Goal: Task Accomplishment & Management: Manage account settings

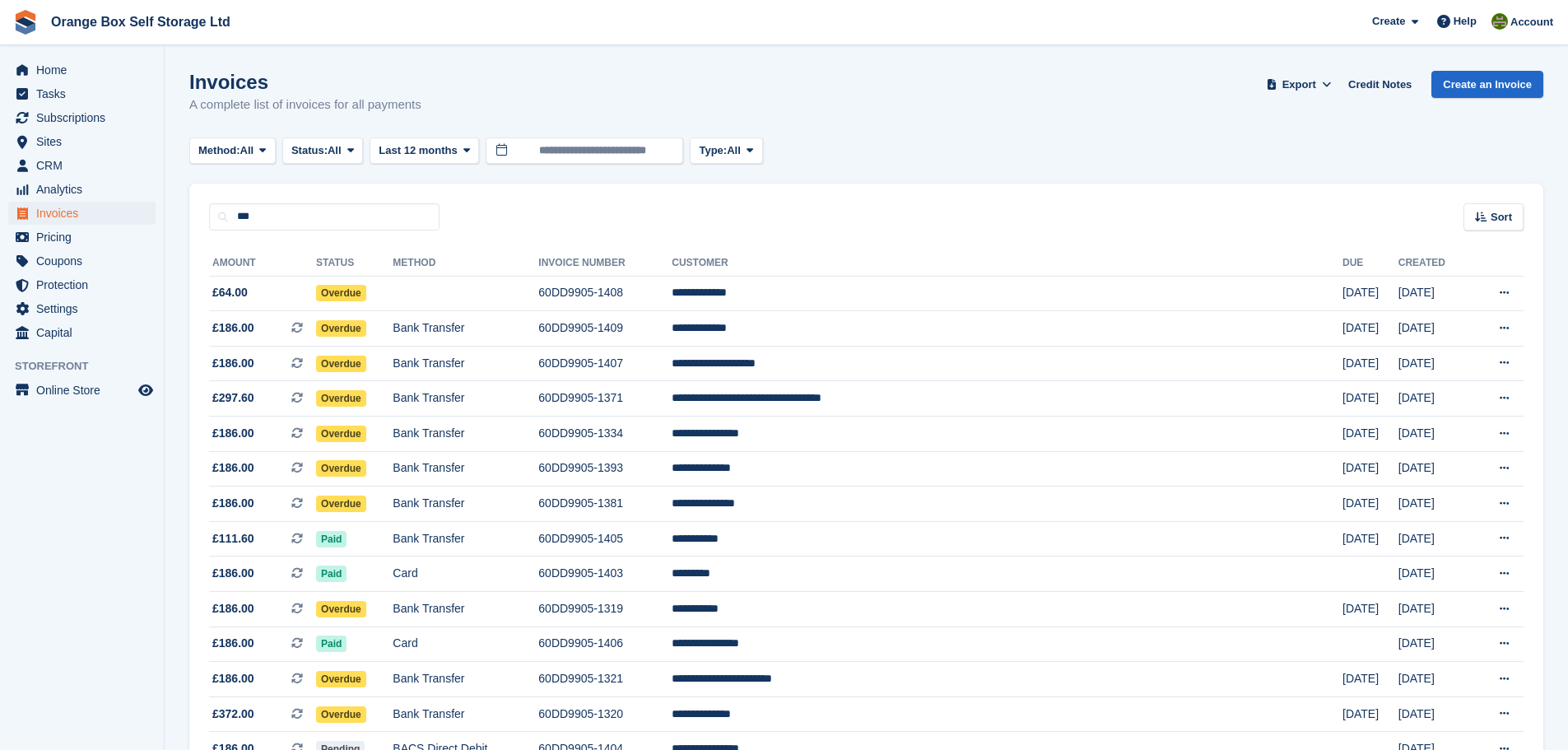
type input "***"
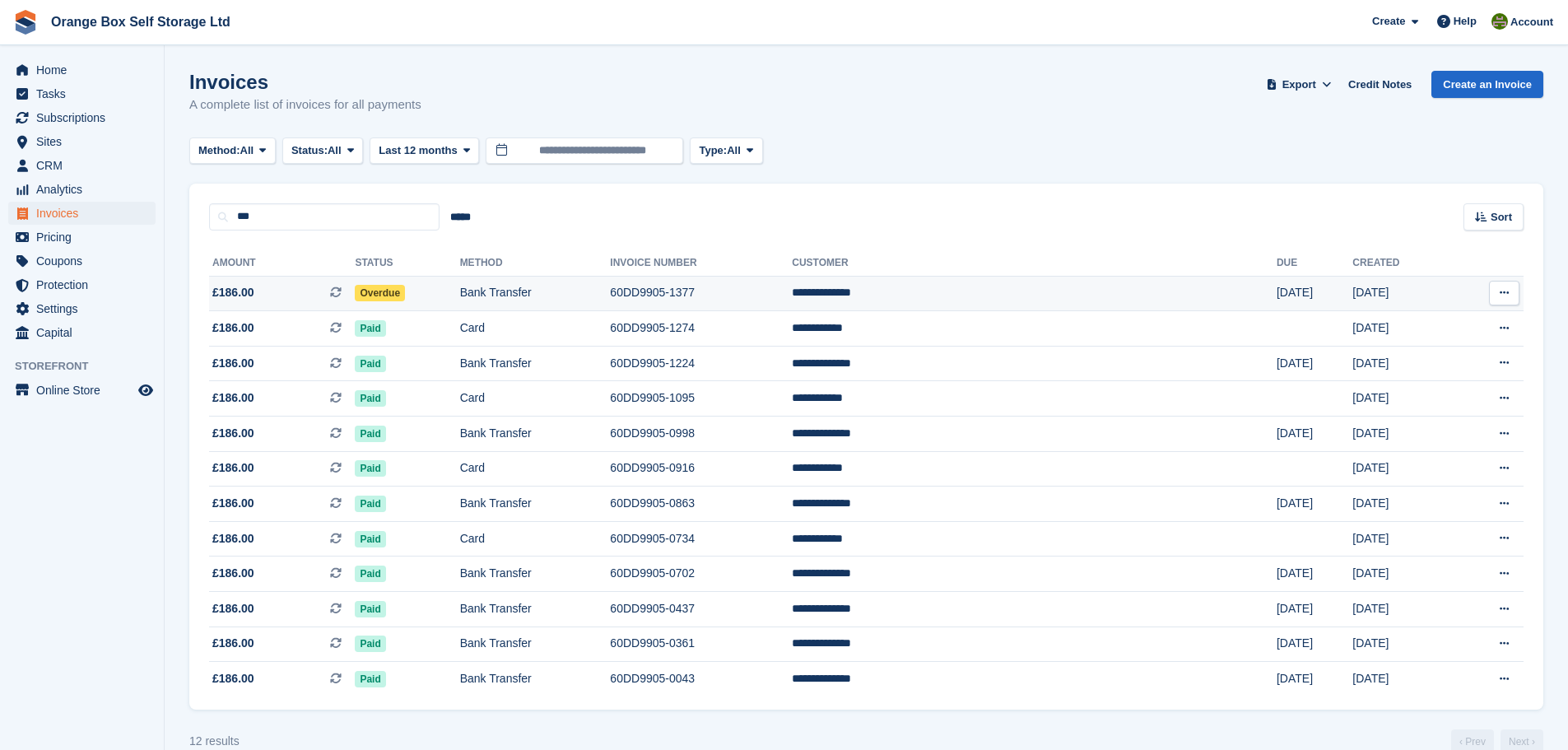
click at [792, 276] on td "60DD9905-1377" at bounding box center [701, 293] width 182 height 35
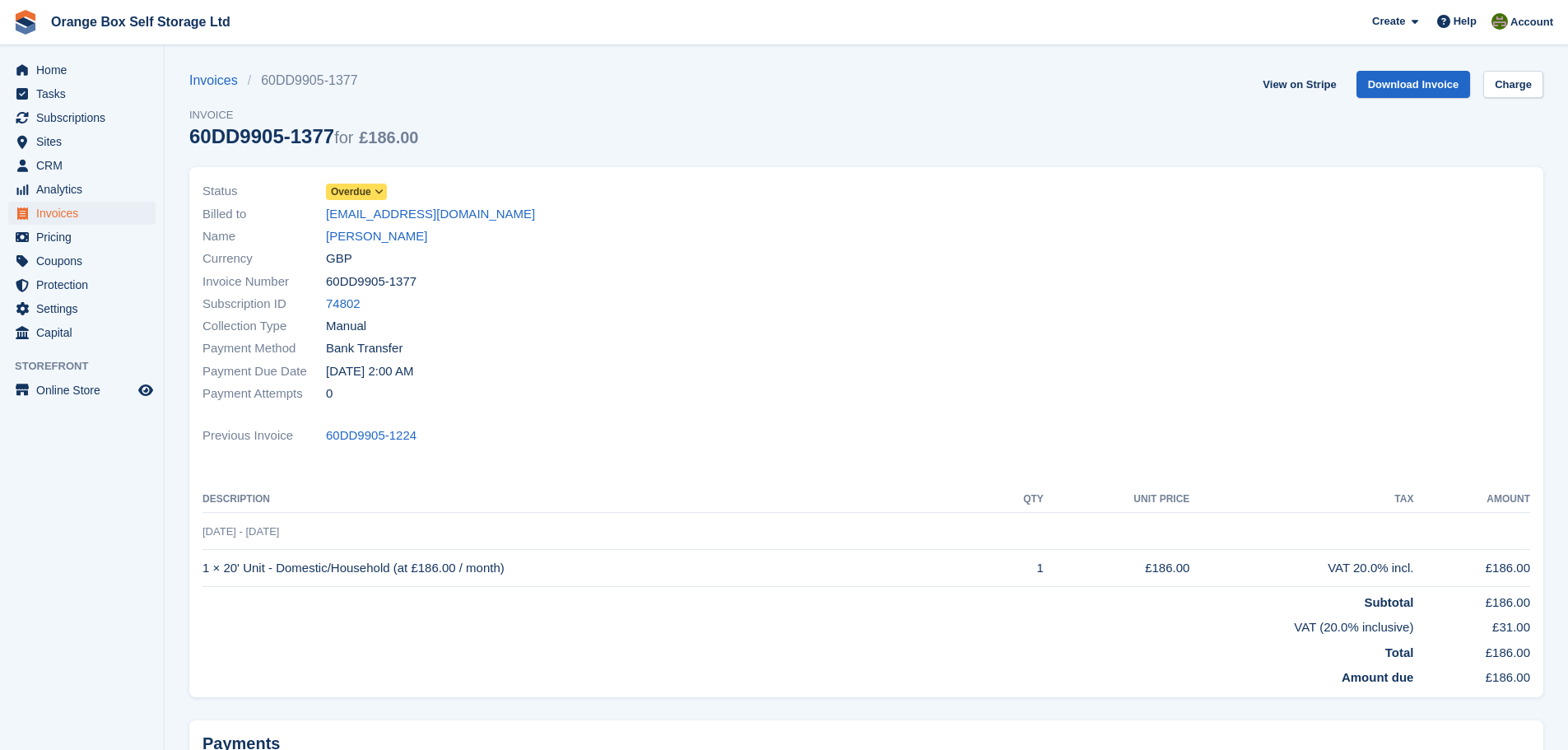
click at [336, 186] on span "Overdue" at bounding box center [350, 192] width 40 height 15
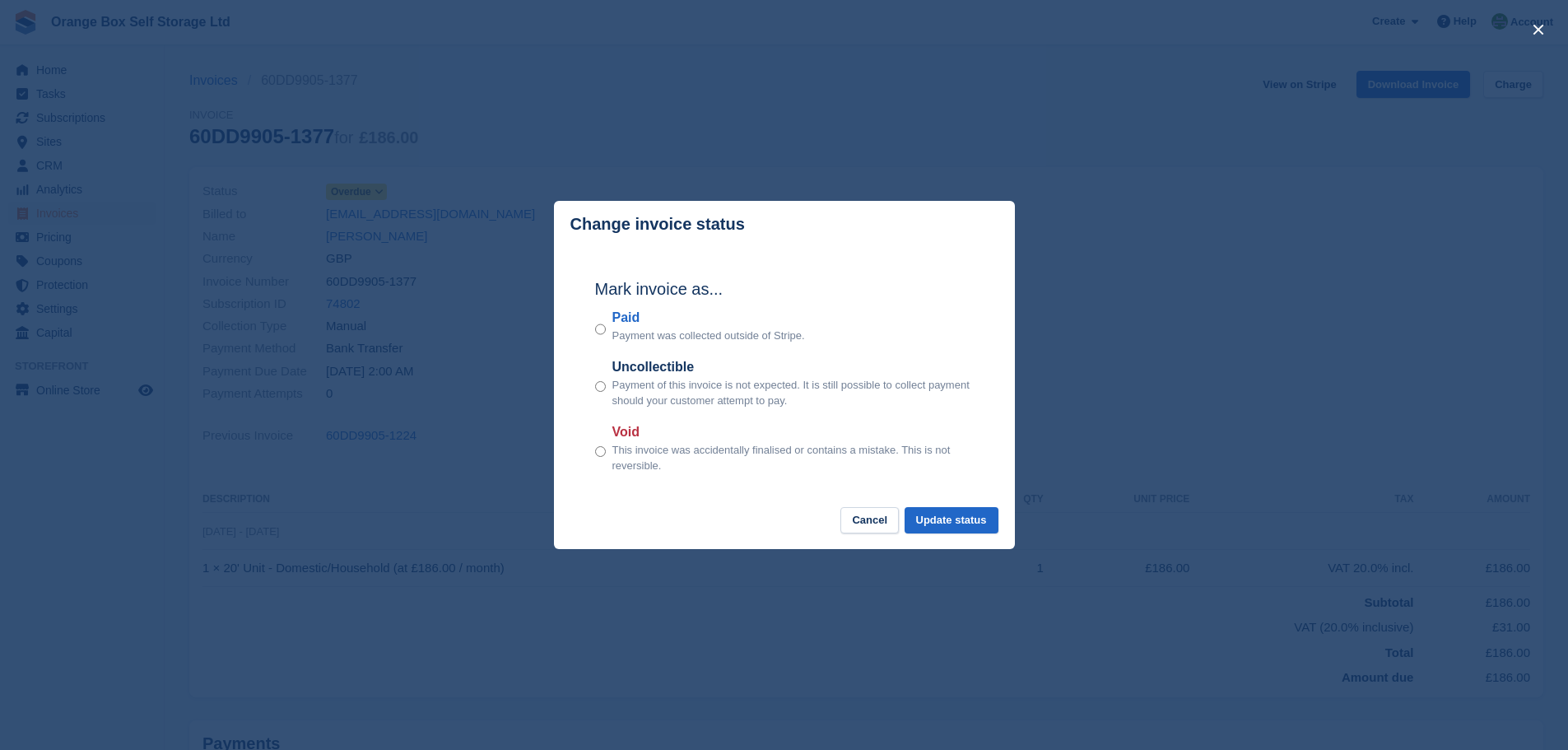
click at [615, 324] on label "Paid" at bounding box center [708, 318] width 193 height 20
click at [965, 533] on button "Update status" at bounding box center [952, 520] width 94 height 27
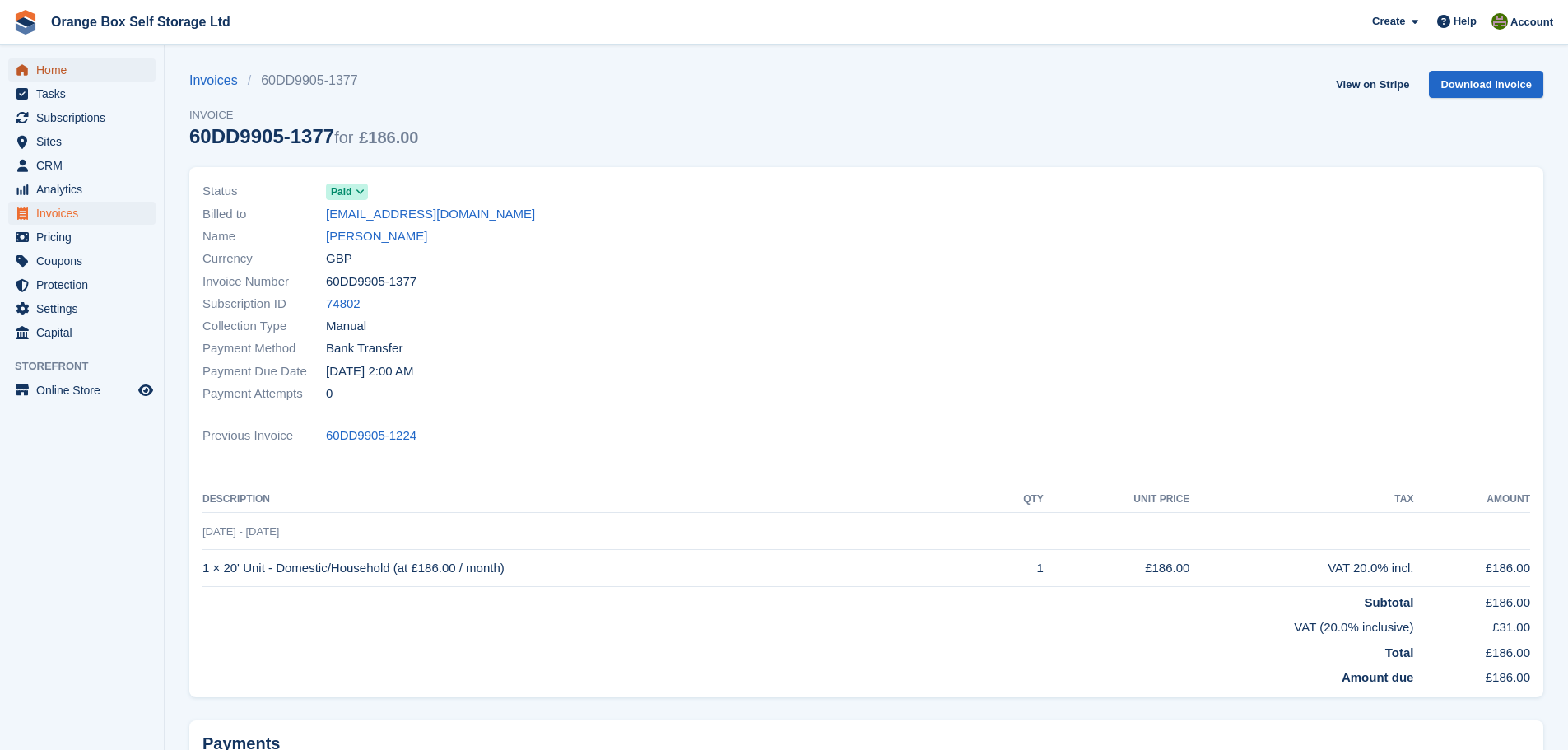
click at [72, 74] on span "Home" at bounding box center [85, 70] width 99 height 23
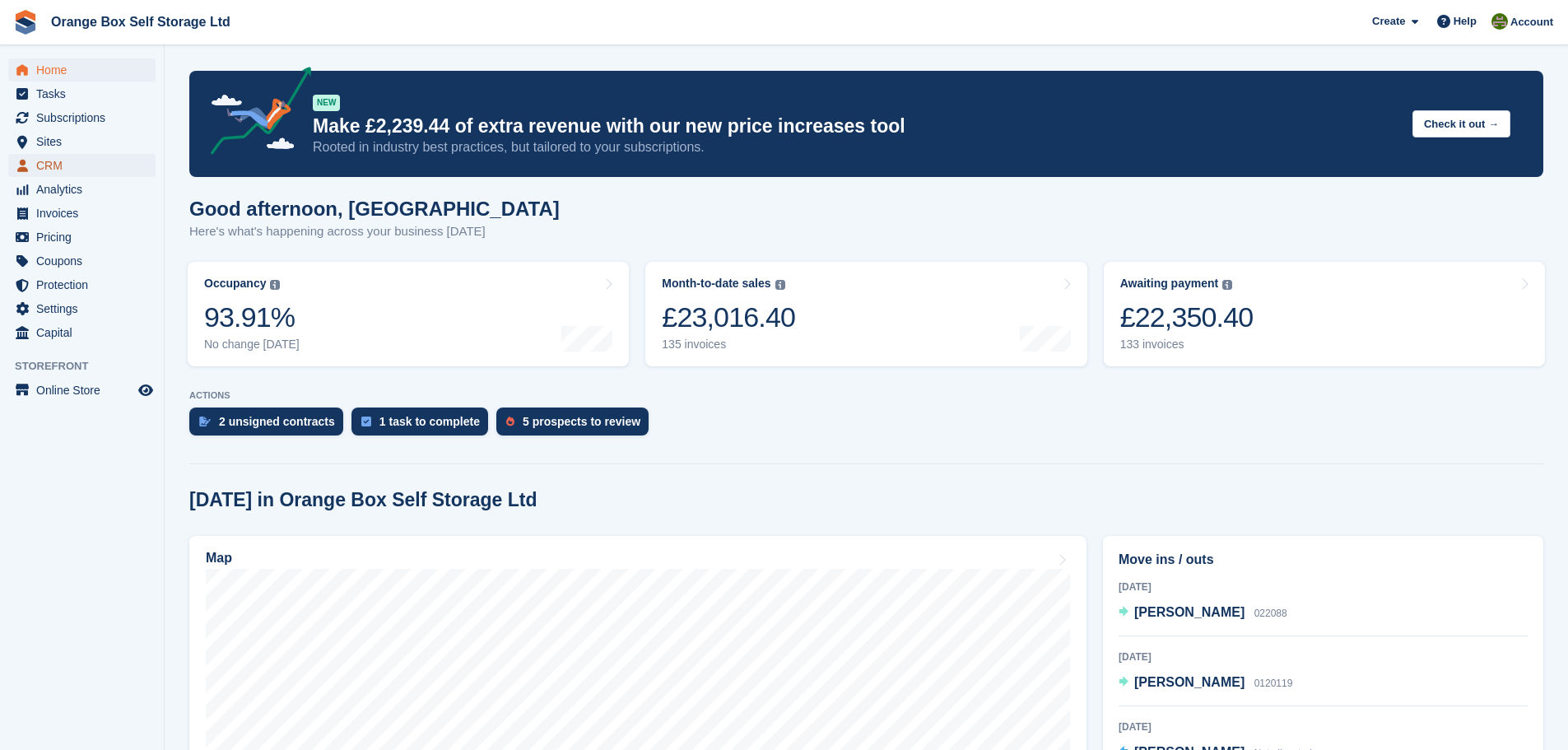
click at [88, 154] on span "CRM" at bounding box center [85, 165] width 99 height 23
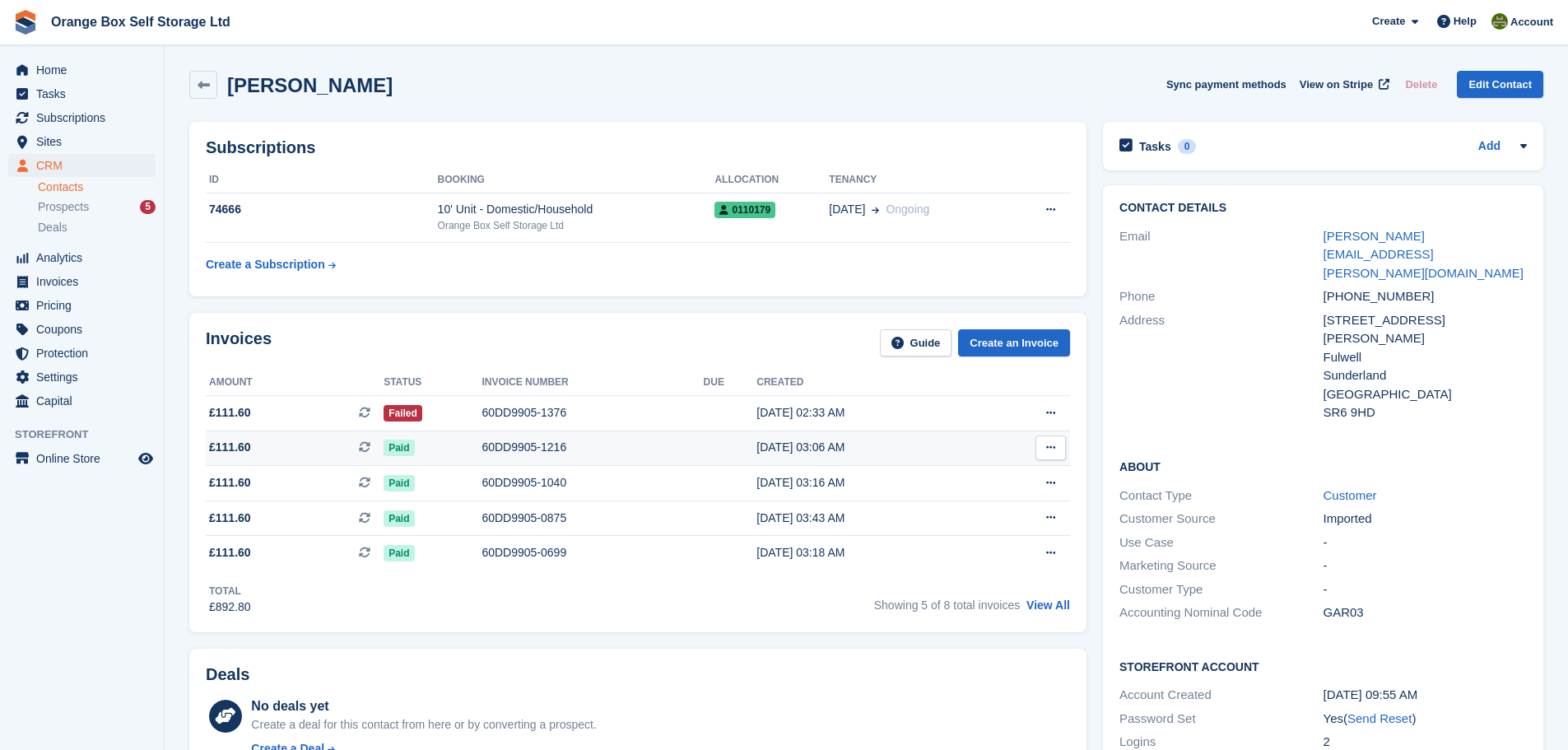
scroll to position [164, 0]
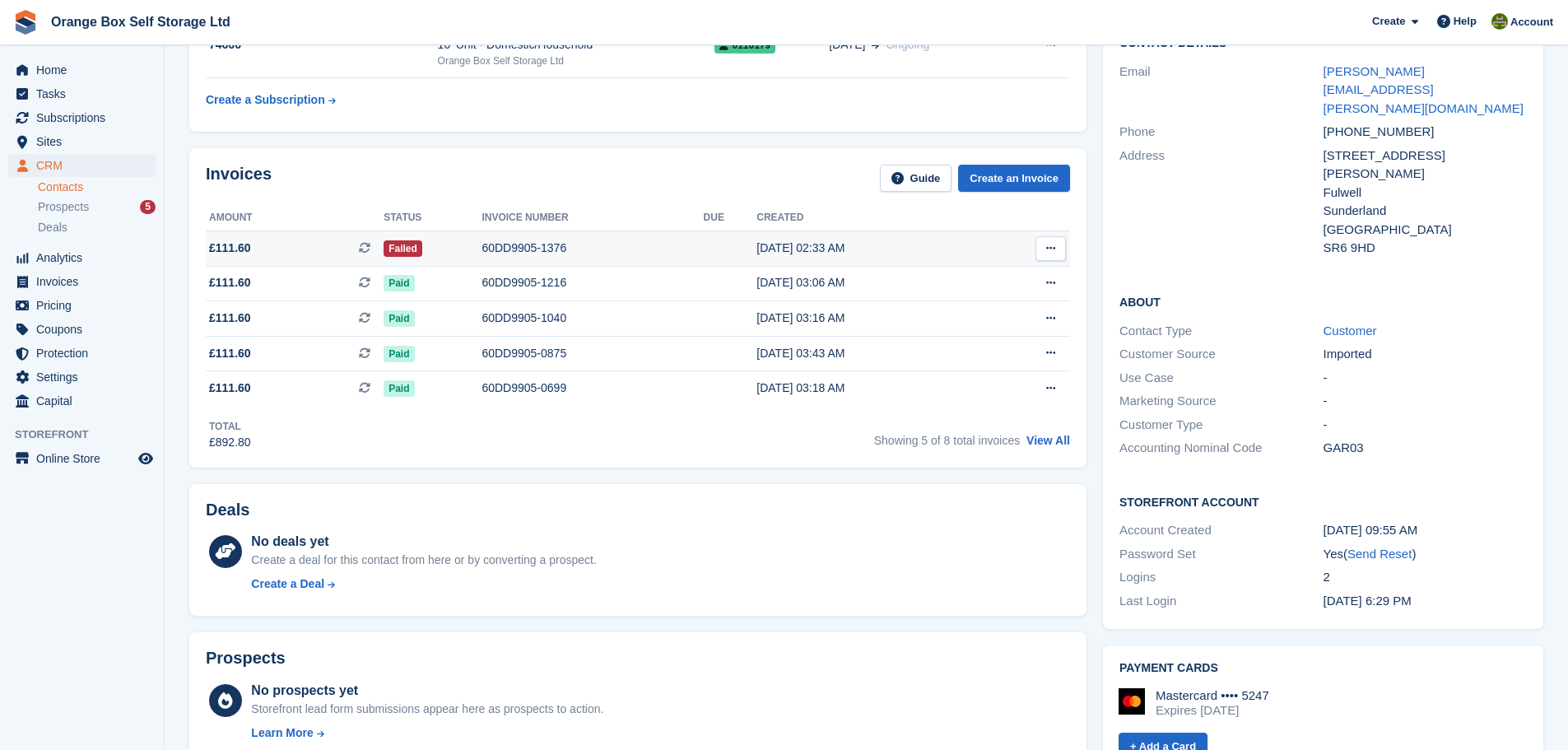
click at [650, 242] on div "60DD9905-1376" at bounding box center [592, 248] width 221 height 18
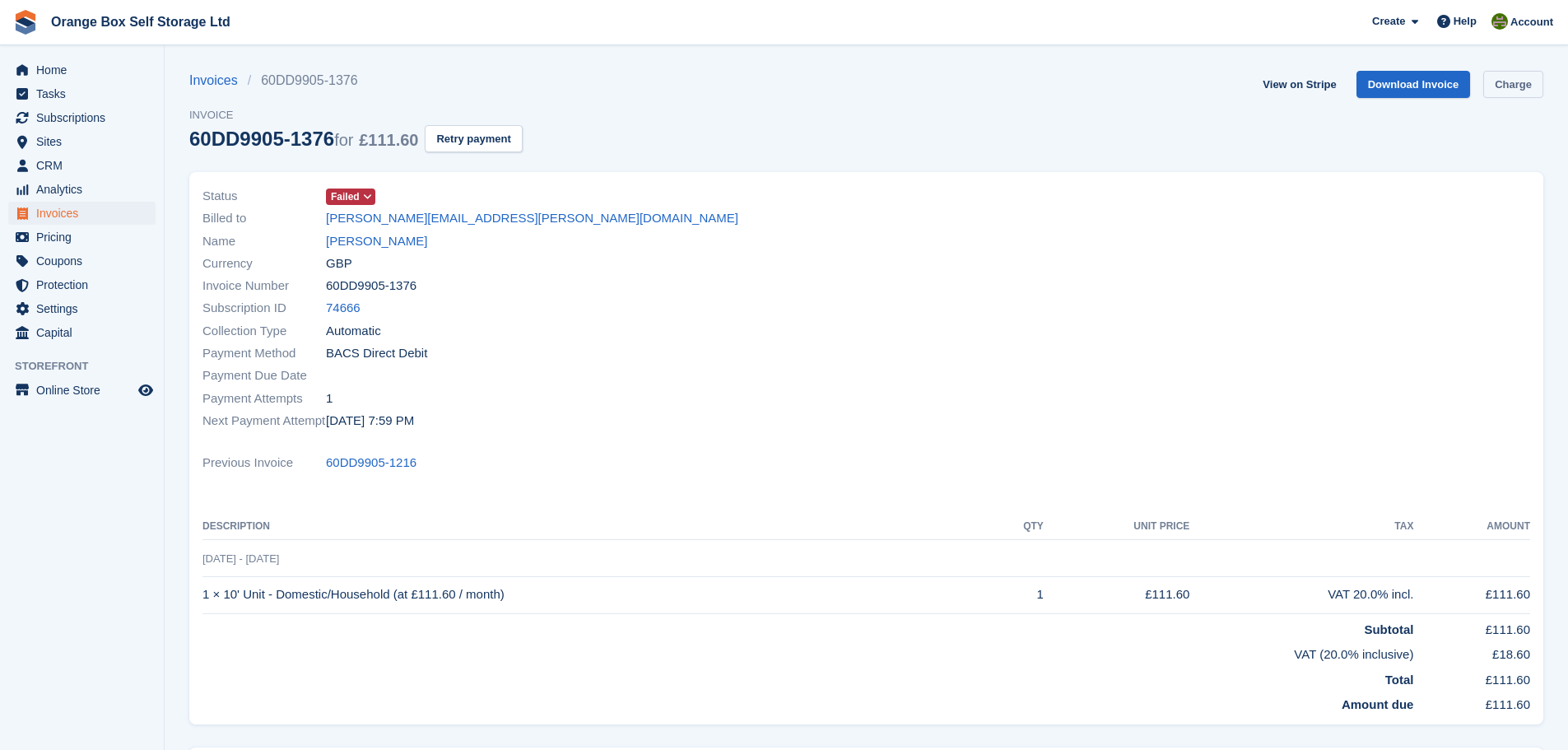
click at [1530, 85] on link "Charge" at bounding box center [1512, 84] width 60 height 27
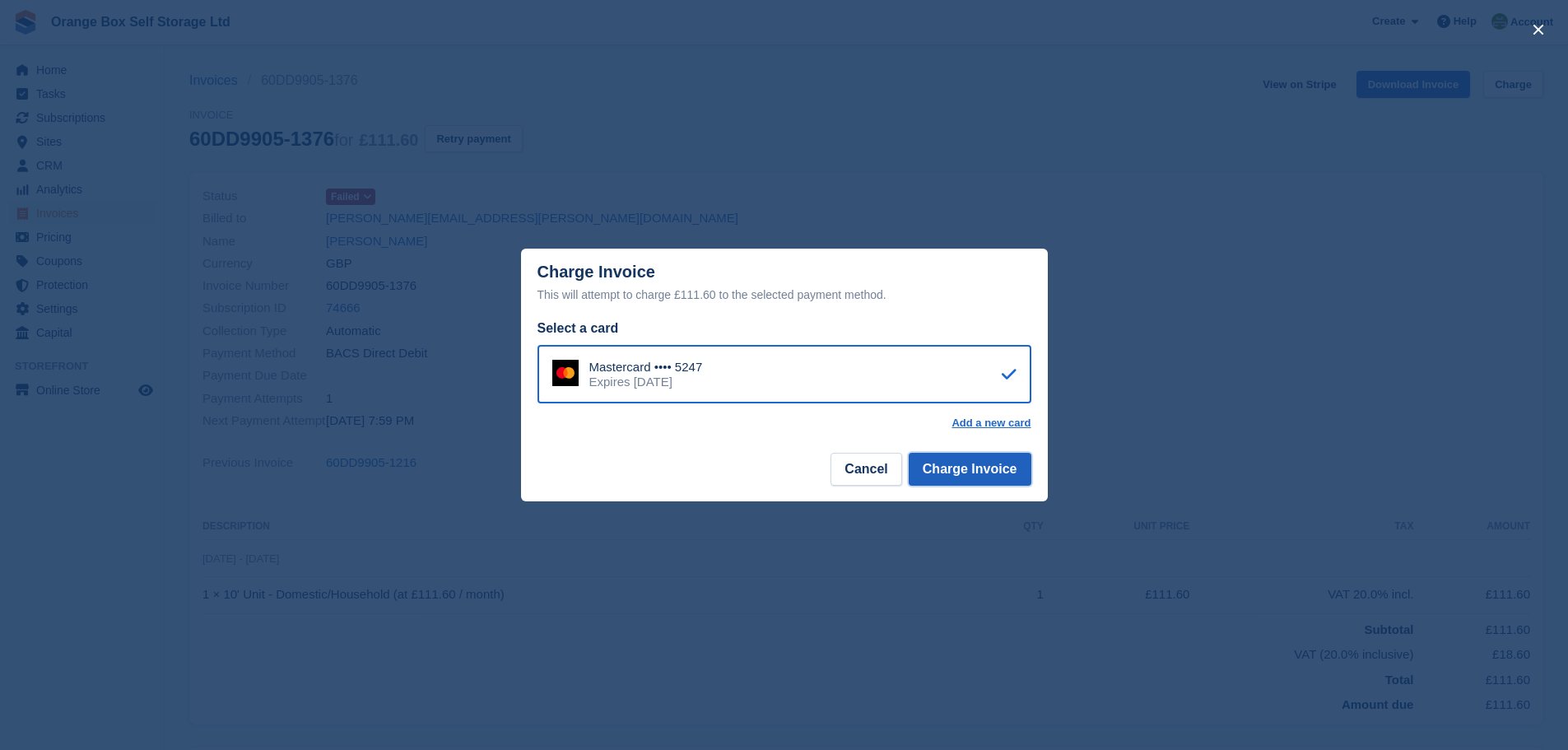
click at [980, 470] on button "Charge Invoice" at bounding box center [969, 469] width 122 height 33
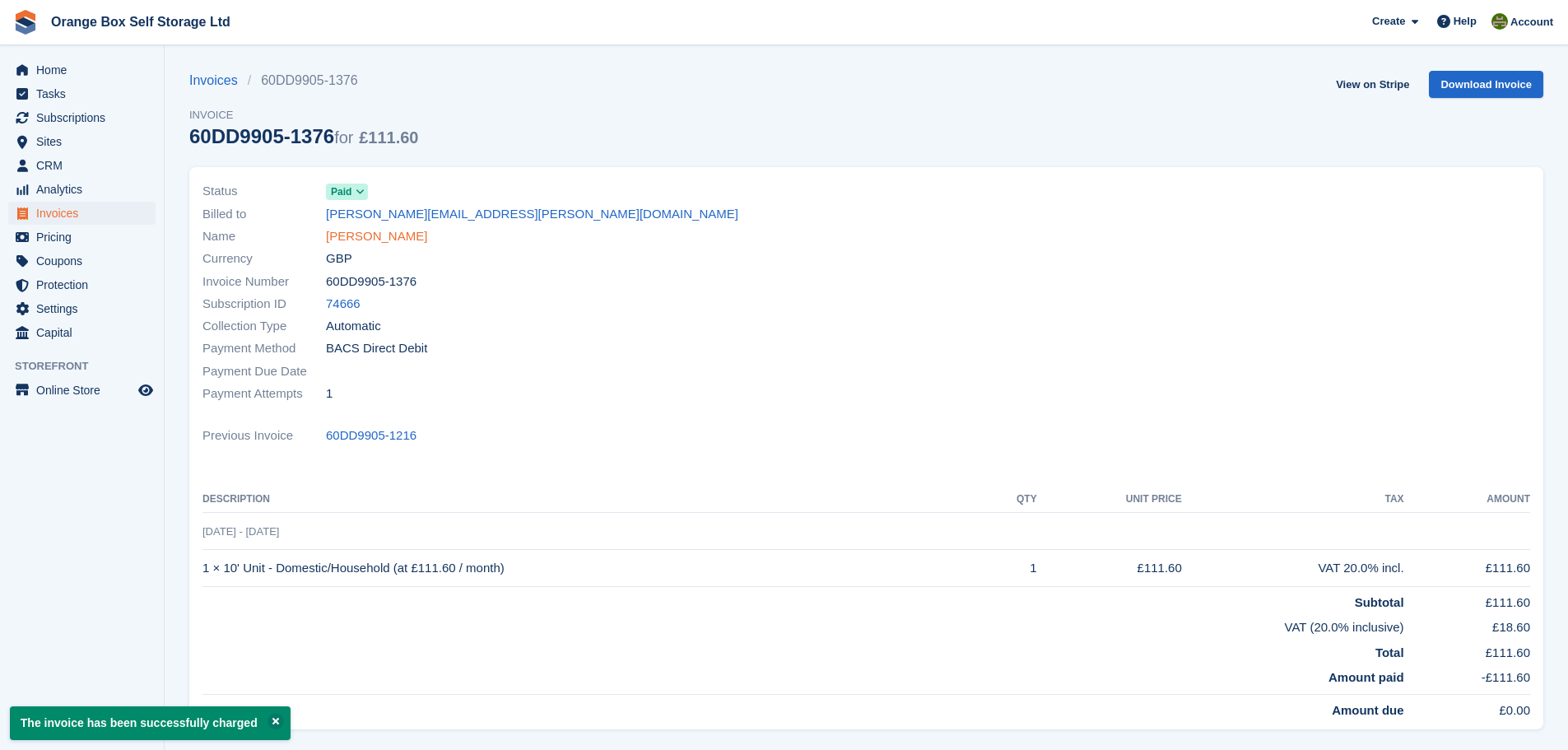
click at [357, 232] on link "Tracy Garbutt" at bounding box center [377, 236] width 102 height 19
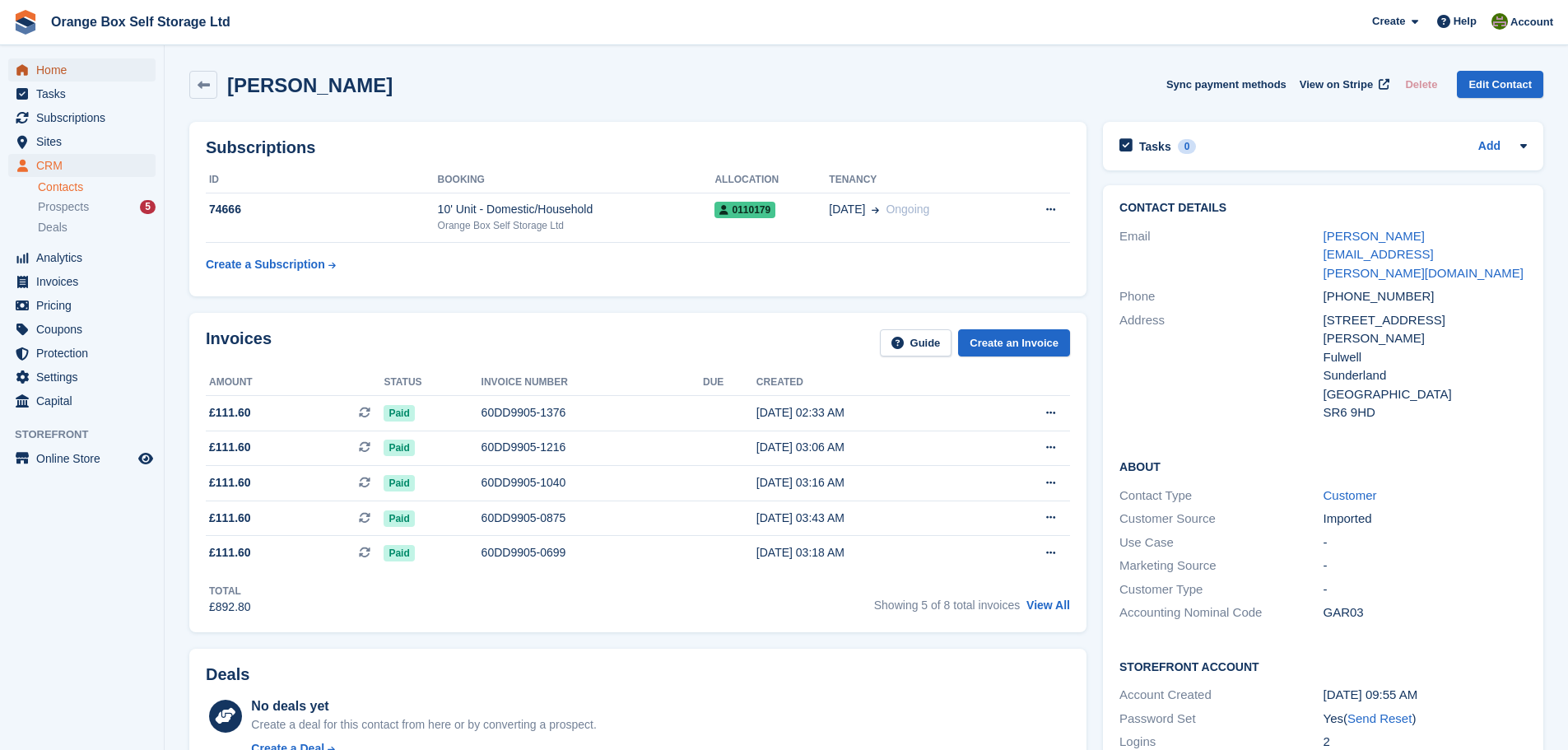
click at [120, 67] on span "Home" at bounding box center [85, 70] width 99 height 23
